Goal: Navigation & Orientation: Find specific page/section

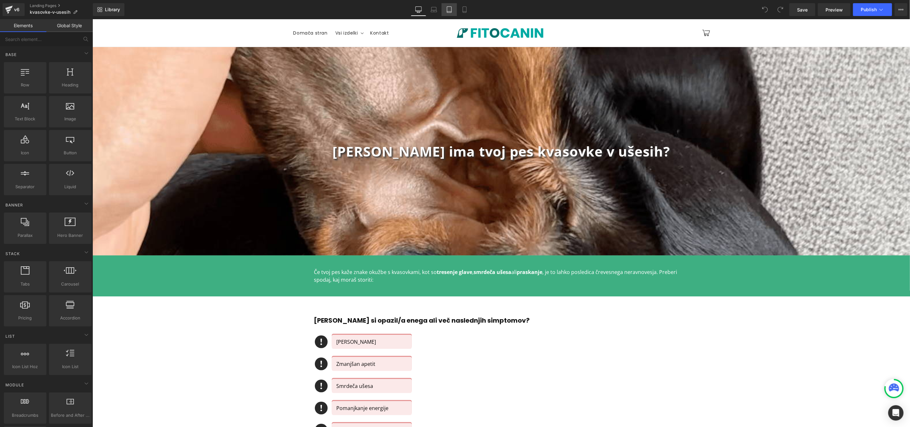
click at [449, 13] on link "Tablet" at bounding box center [449, 9] width 15 height 13
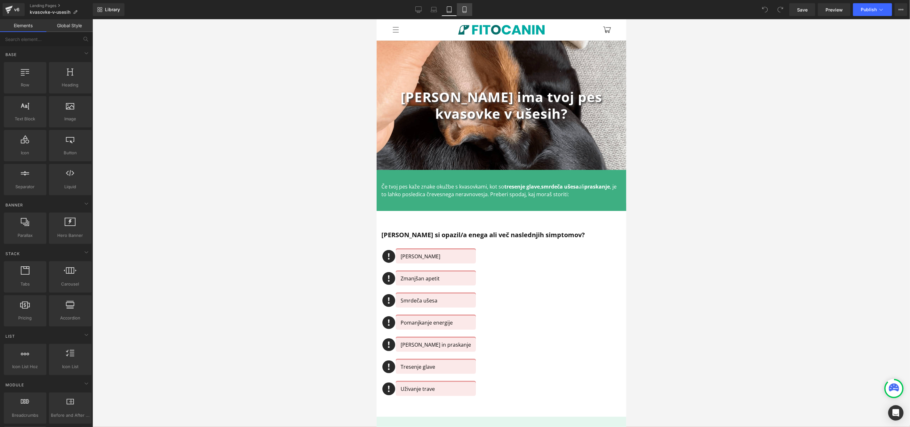
click at [463, 10] on icon at bounding box center [464, 9] width 6 height 6
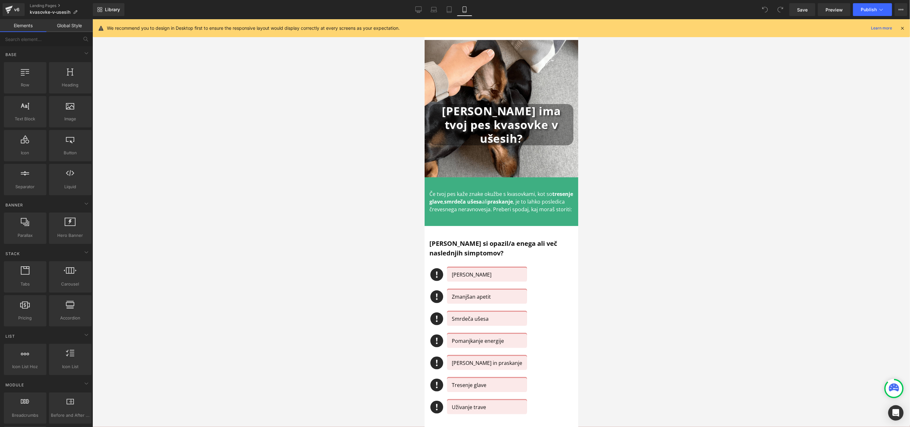
scroll to position [21, 0]
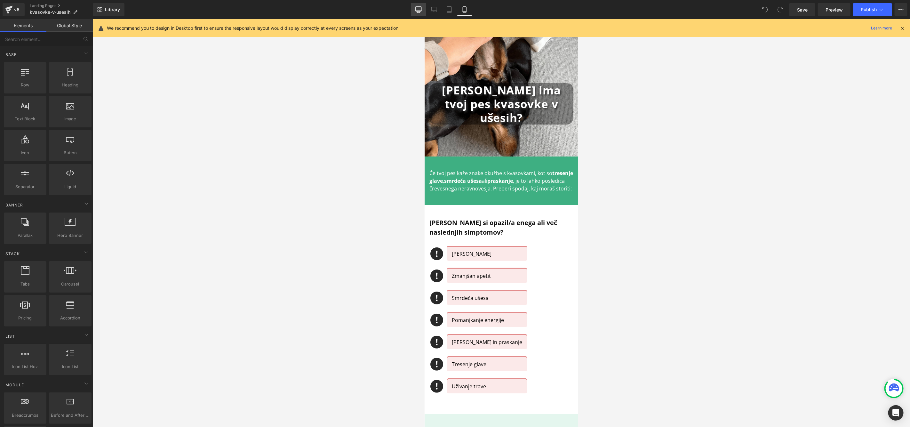
click at [419, 9] on icon at bounding box center [418, 9] width 6 height 6
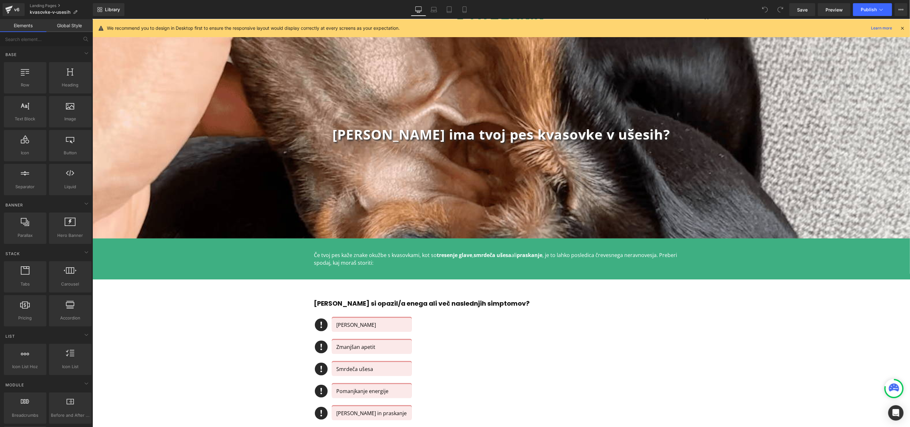
scroll to position [0, 0]
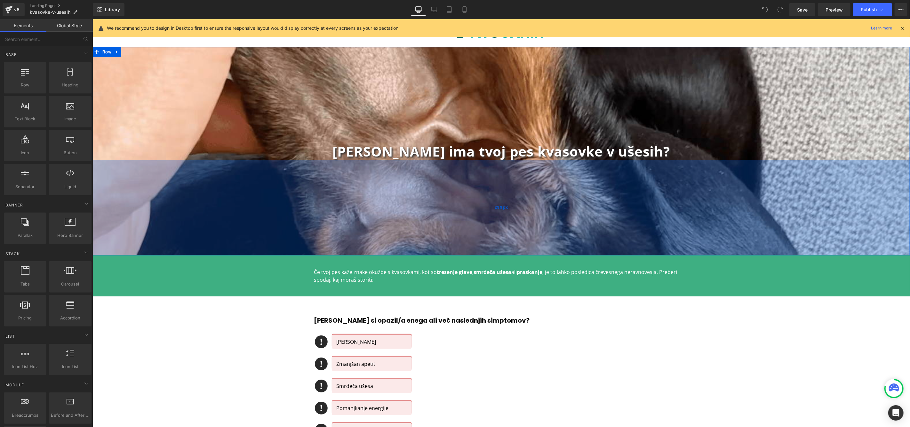
click at [337, 194] on div "299px" at bounding box center [501, 207] width 818 height 96
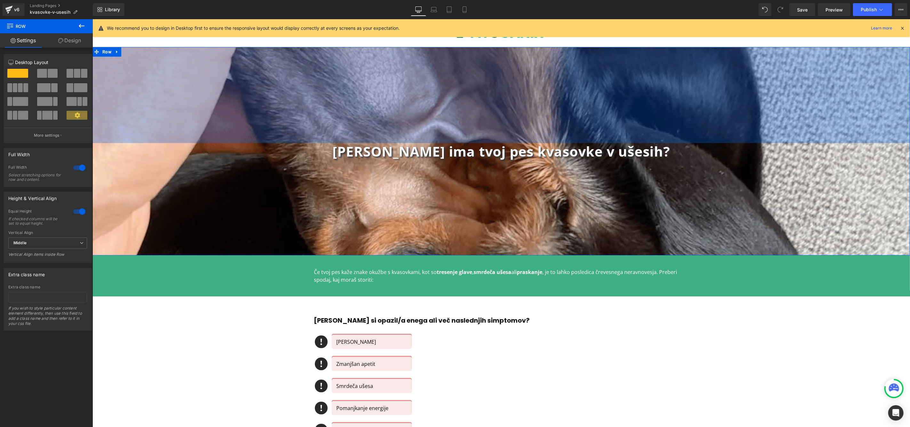
click at [769, 143] on div "[PERSON_NAME] ima tvoj pes kvasovke v ušesih? Heading" at bounding box center [501, 151] width 818 height 17
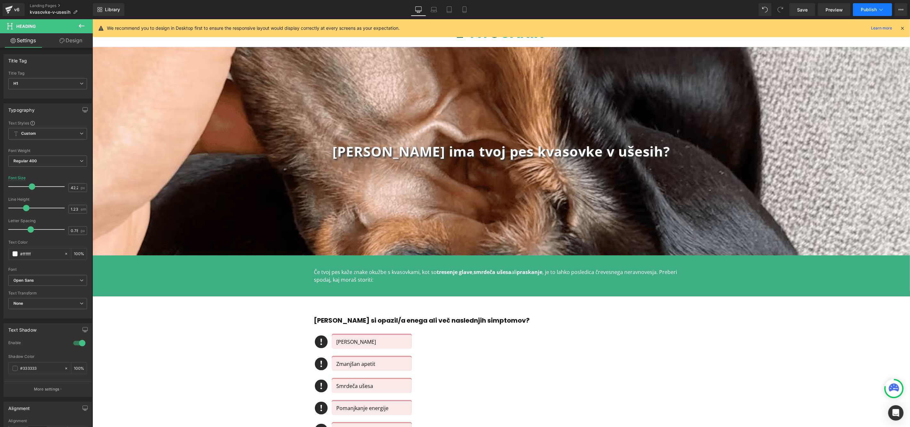
click at [882, 11] on icon at bounding box center [881, 9] width 6 height 6
click at [903, 10] on icon at bounding box center [901, 9] width 5 height 5
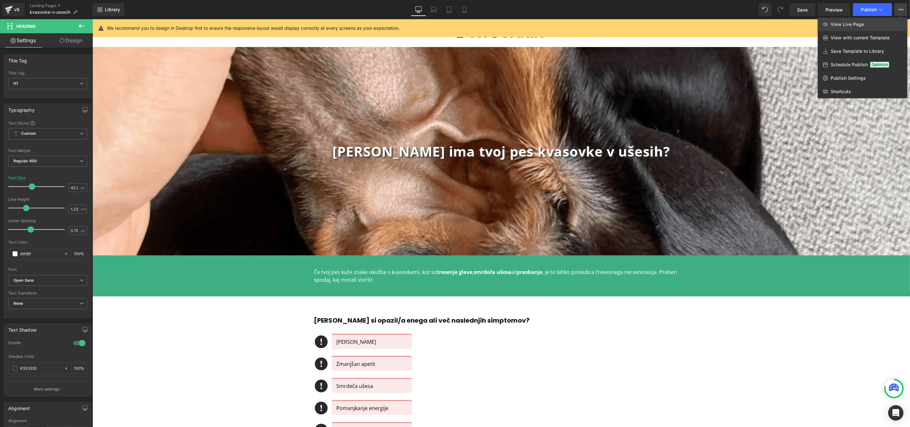
click at [858, 22] on span "View Live Page" at bounding box center [847, 24] width 33 height 6
